Goal: Information Seeking & Learning: Understand process/instructions

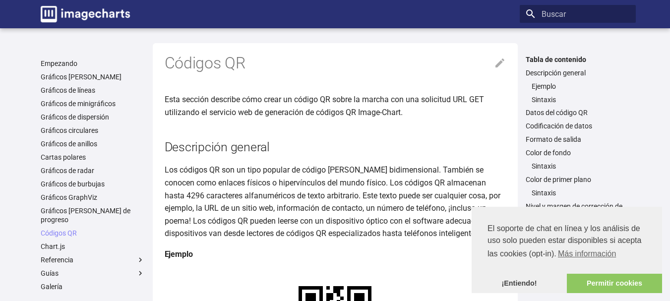
scroll to position [50, 0]
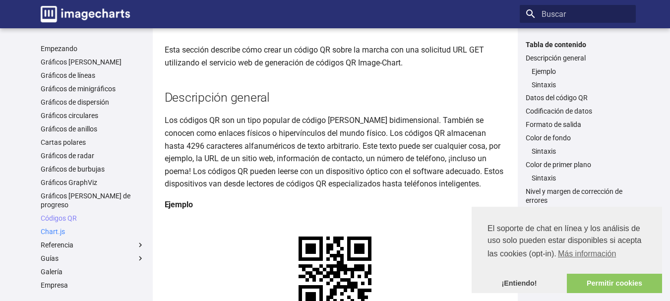
click at [59, 228] on font "Chart.js" at bounding box center [53, 232] width 24 height 8
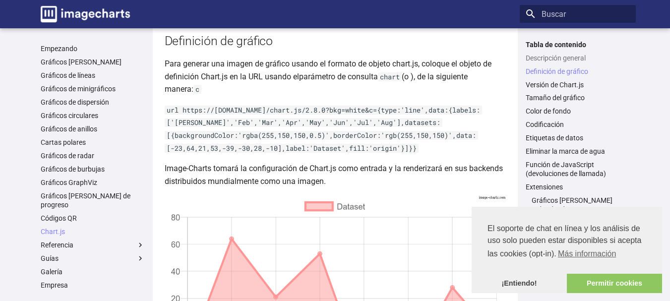
scroll to position [347, 0]
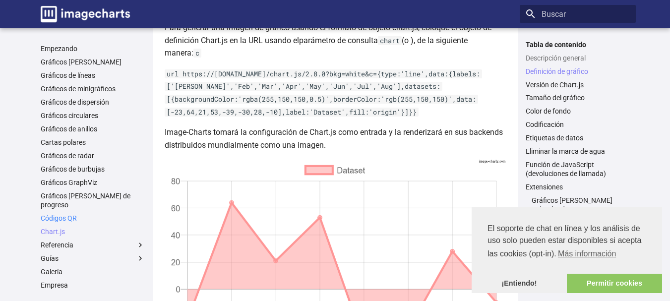
click at [54, 214] on font "Códigos QR" at bounding box center [59, 218] width 36 height 8
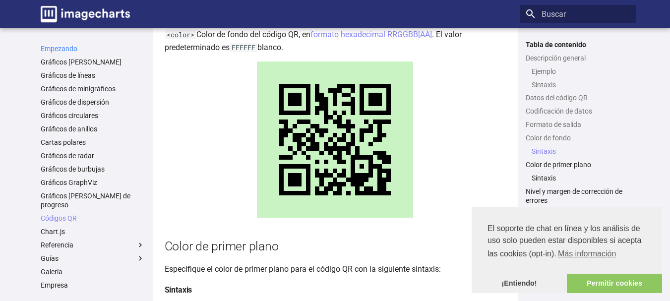
click at [62, 47] on font "Empezando" at bounding box center [59, 49] width 37 height 8
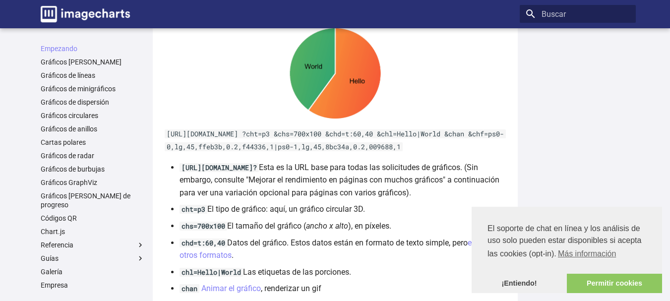
scroll to position [694, 0]
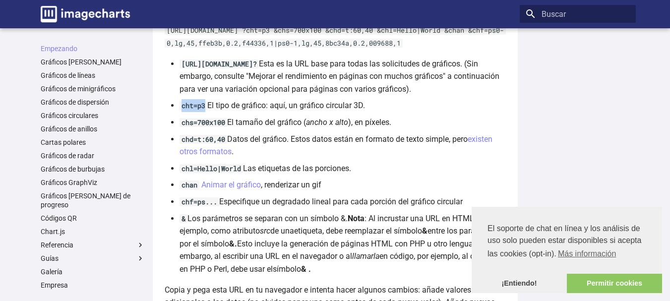
drag, startPoint x: 181, startPoint y: 119, endPoint x: 204, endPoint y: 118, distance: 22.8
click at [204, 110] on code "cht=p3" at bounding box center [193, 105] width 28 height 9
copy code "cht=p3"
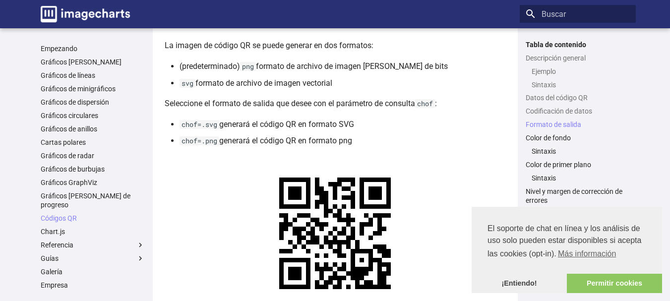
scroll to position [912, 0]
